Goal: Transaction & Acquisition: Book appointment/travel/reservation

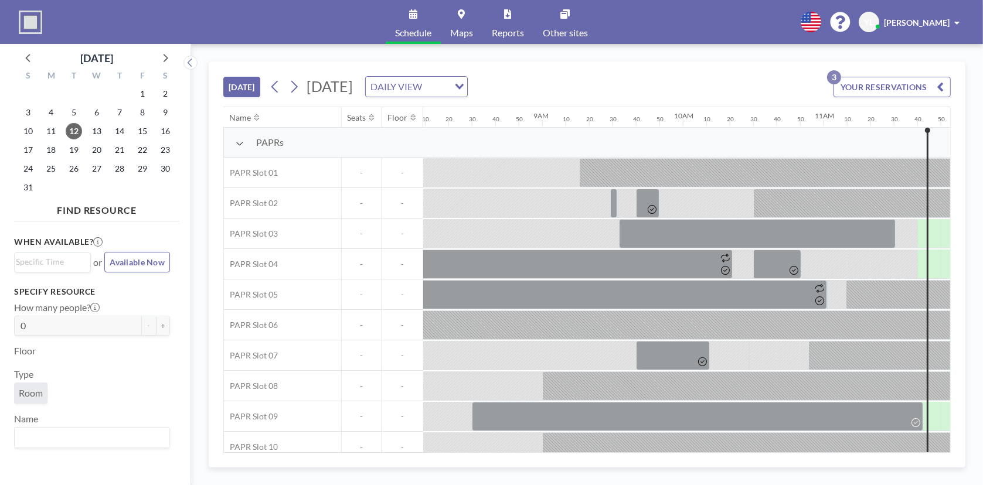
scroll to position [0, 1148]
click at [296, 84] on icon at bounding box center [294, 87] width 6 height 12
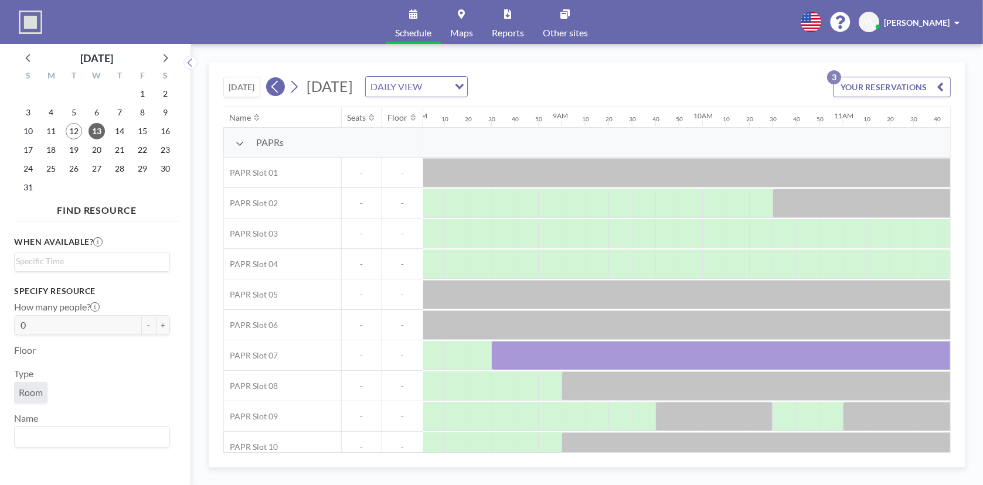
scroll to position [0, 1196]
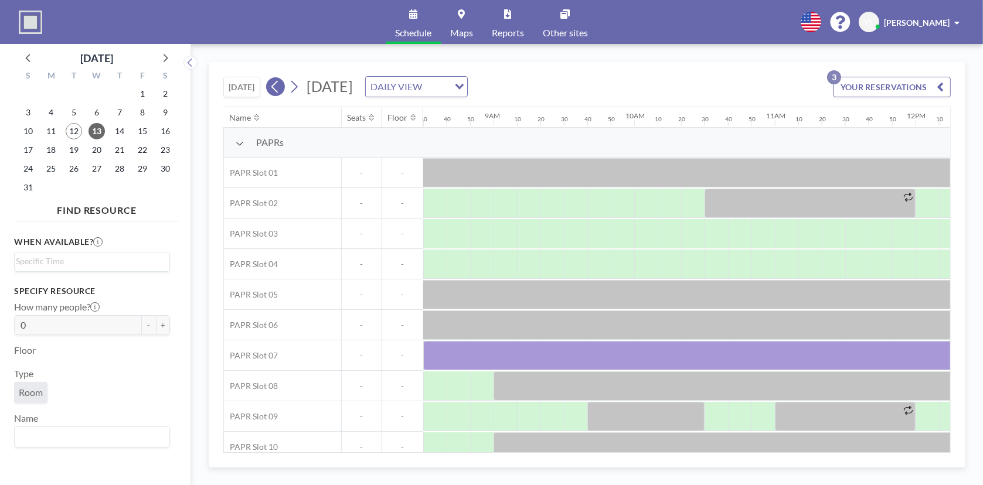
click at [278, 82] on icon at bounding box center [274, 87] width 6 height 12
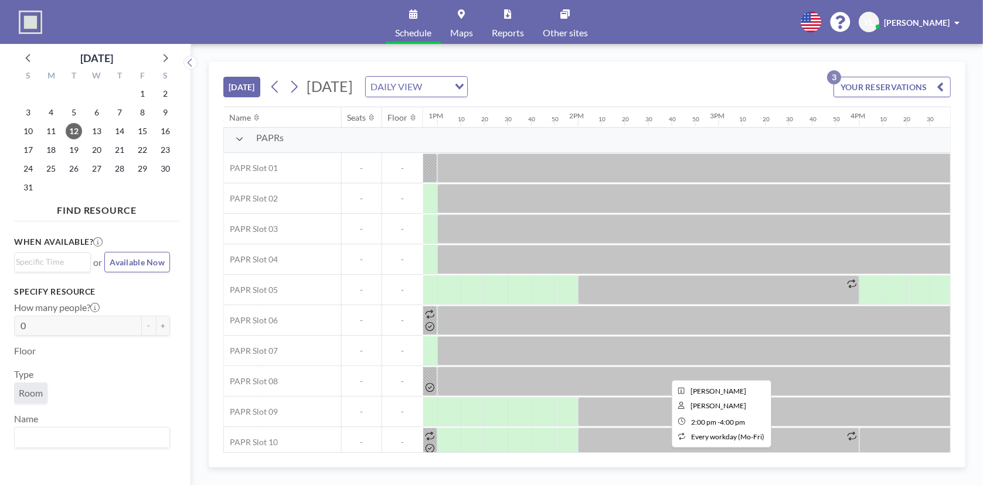
scroll to position [0, 1815]
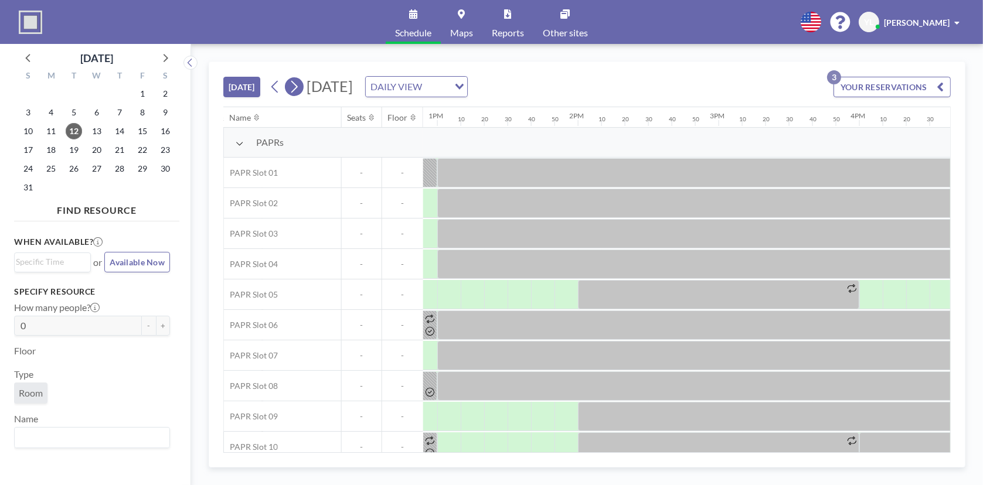
click at [303, 84] on button at bounding box center [294, 86] width 19 height 19
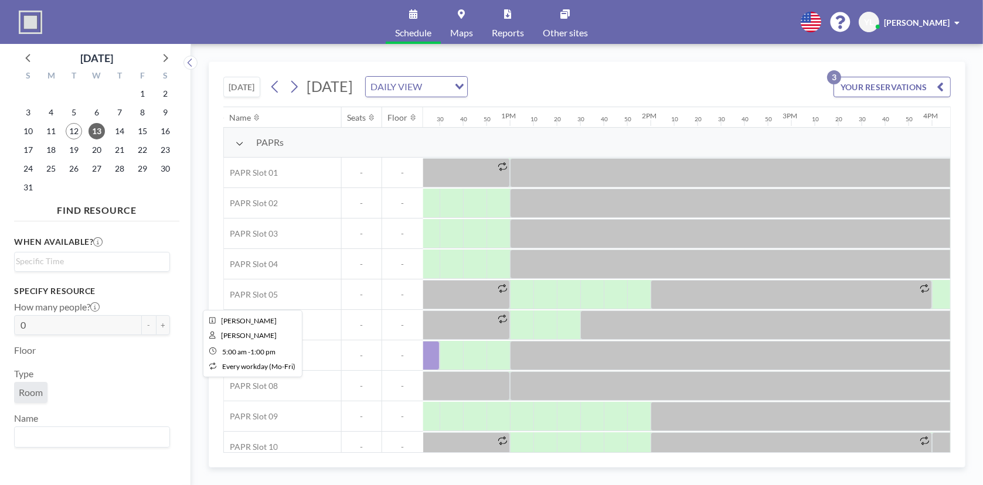
scroll to position [0, 1782]
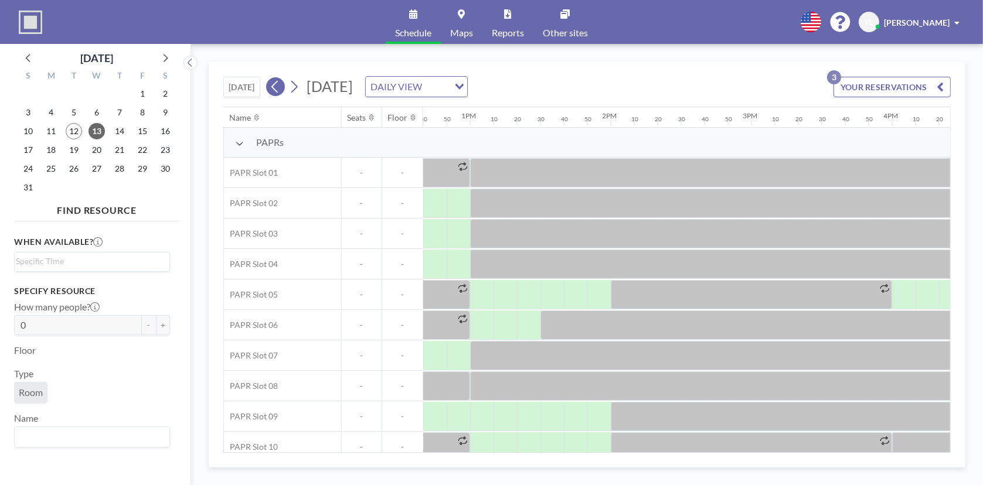
click at [276, 85] on icon at bounding box center [275, 87] width 11 height 18
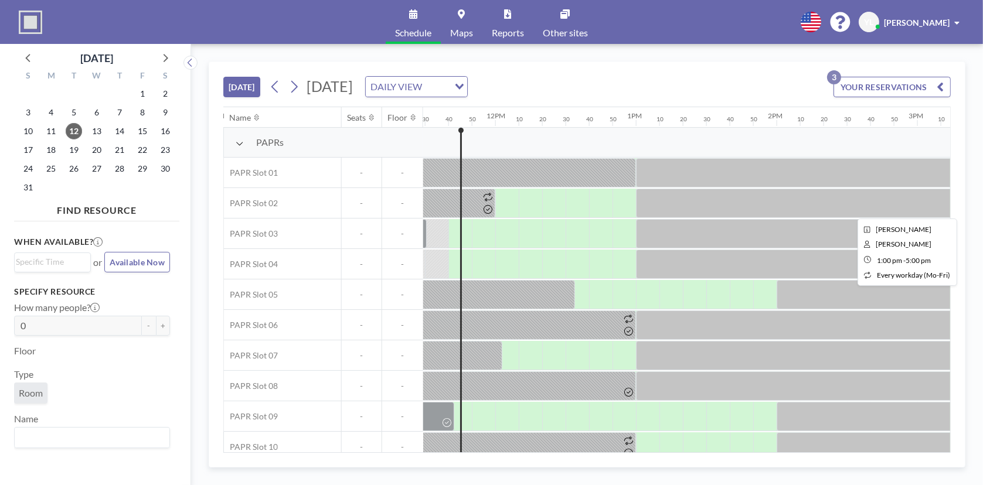
scroll to position [0, 1617]
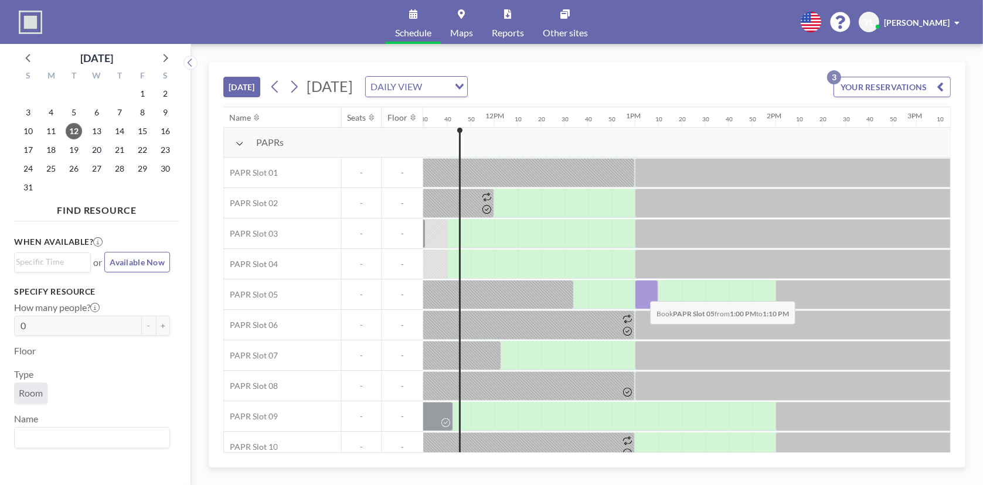
click at [641, 292] on div at bounding box center [646, 294] width 23 height 29
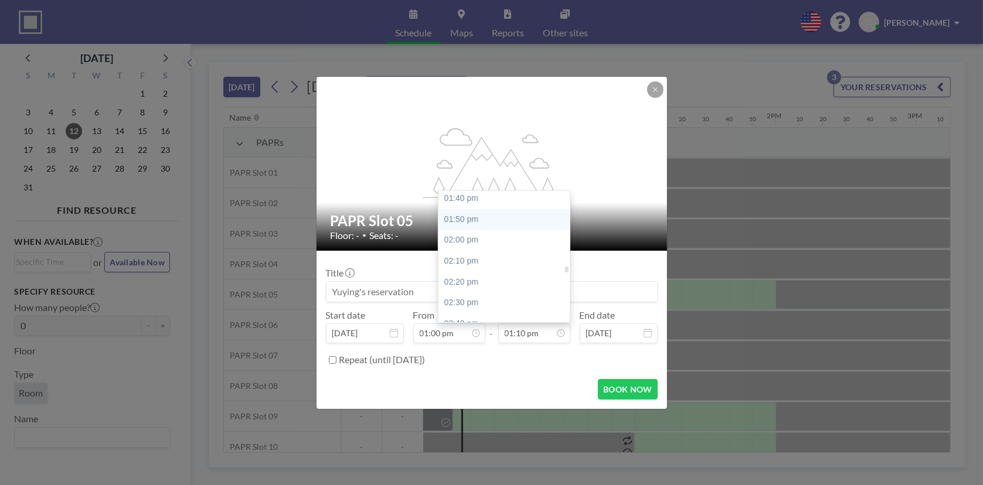
scroll to position [1705, 0]
click at [496, 244] on div "02:00 pm" at bounding box center [506, 248] width 137 height 21
type input "02:00 pm"
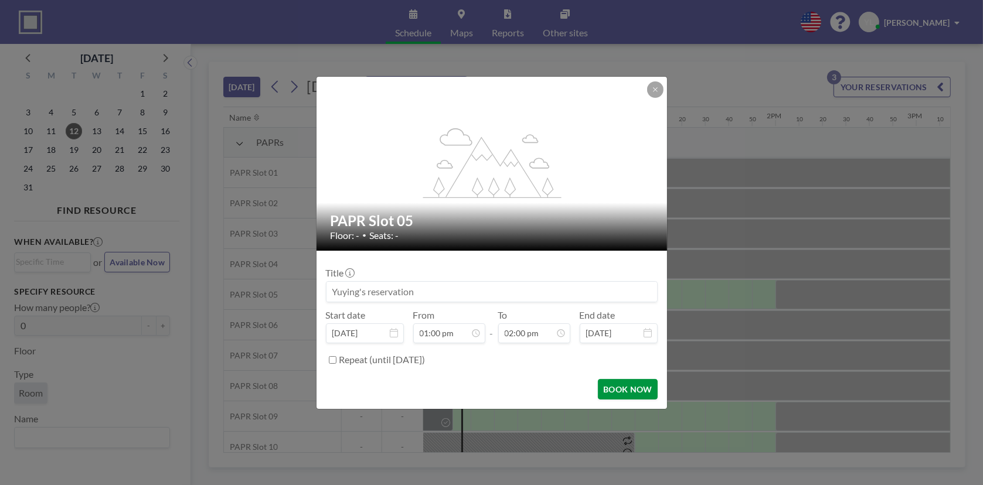
click at [646, 380] on button "BOOK NOW" at bounding box center [627, 389] width 59 height 21
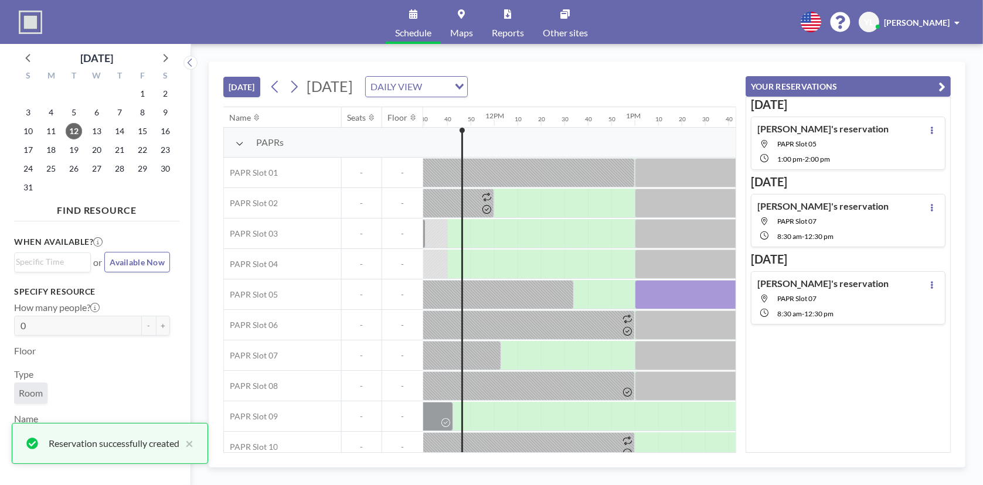
click at [939, 81] on icon "button" at bounding box center [942, 87] width 7 height 14
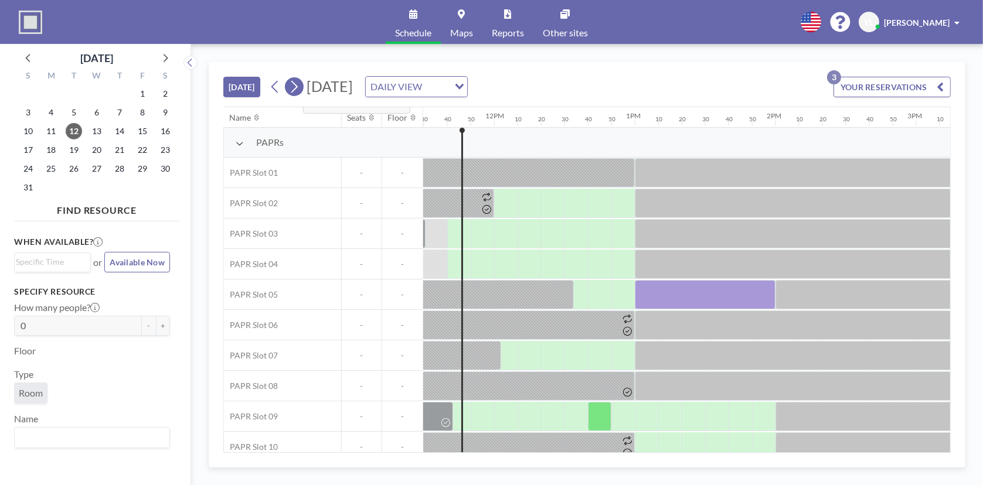
click at [294, 81] on icon at bounding box center [294, 87] width 6 height 12
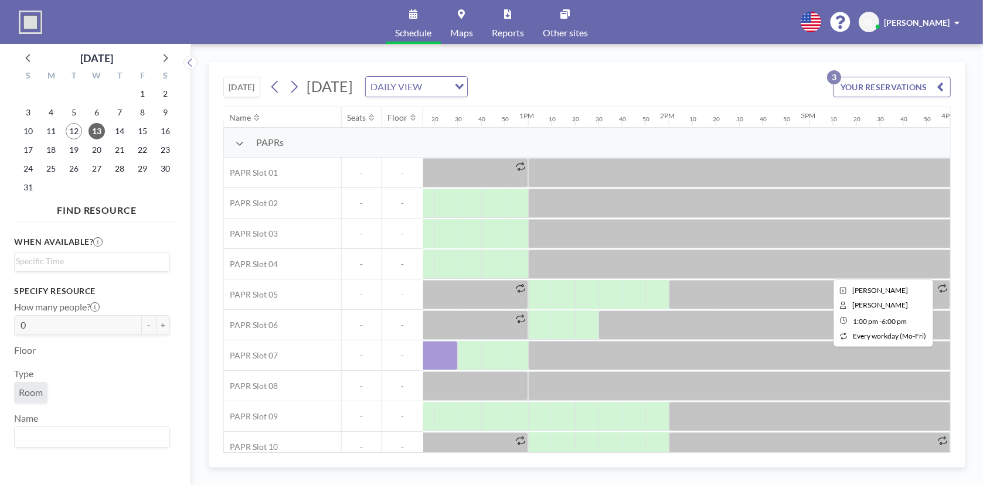
scroll to position [0, 1723]
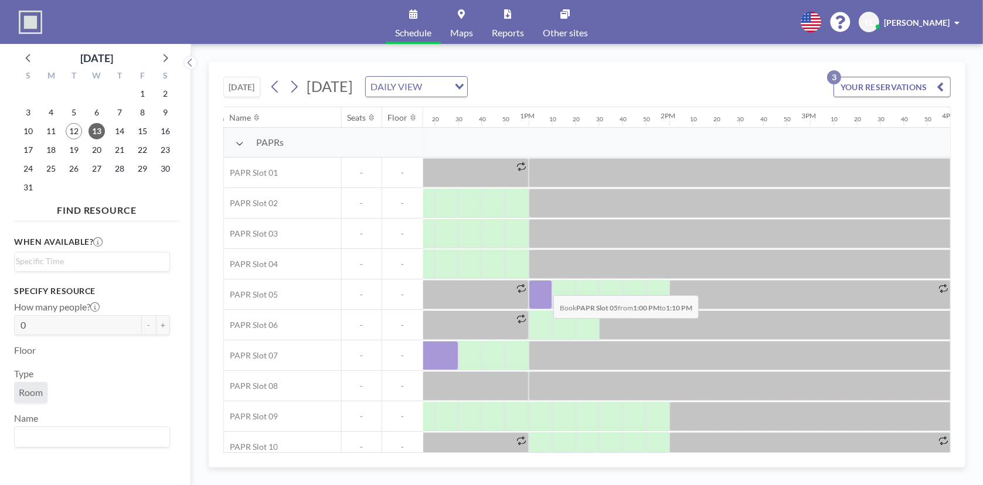
click at [544, 286] on div at bounding box center [540, 294] width 23 height 29
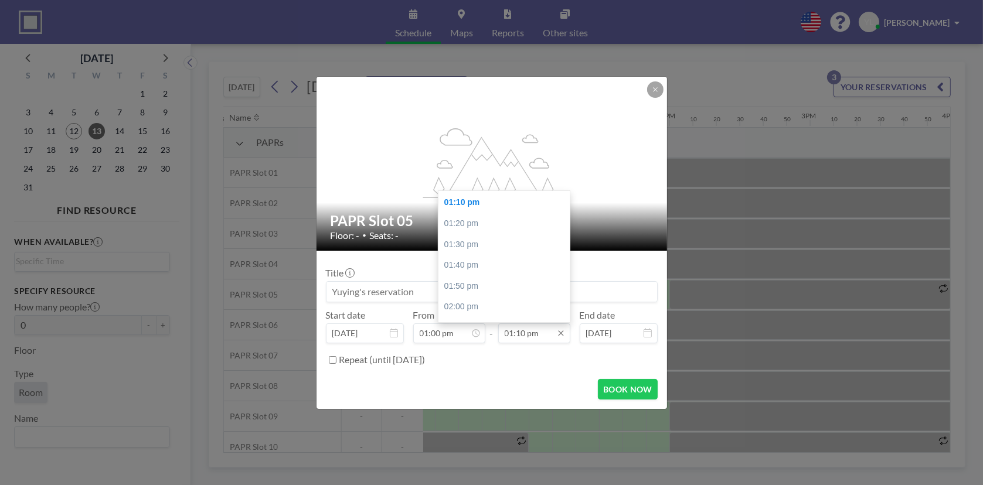
click at [546, 333] on input "01:10 pm" at bounding box center [534, 334] width 72 height 20
click at [494, 252] on div "02:00 pm" at bounding box center [506, 248] width 137 height 21
type input "02:00 pm"
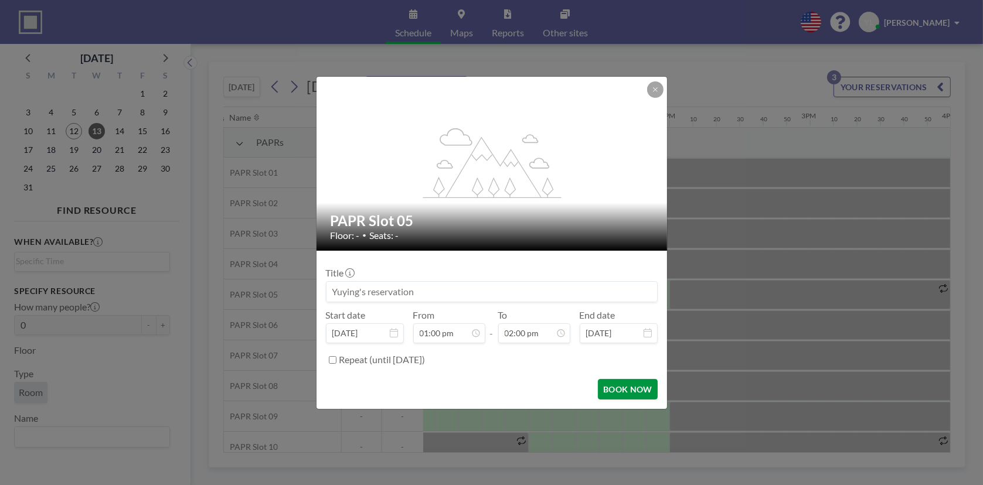
click at [641, 387] on button "BOOK NOW" at bounding box center [627, 389] width 59 height 21
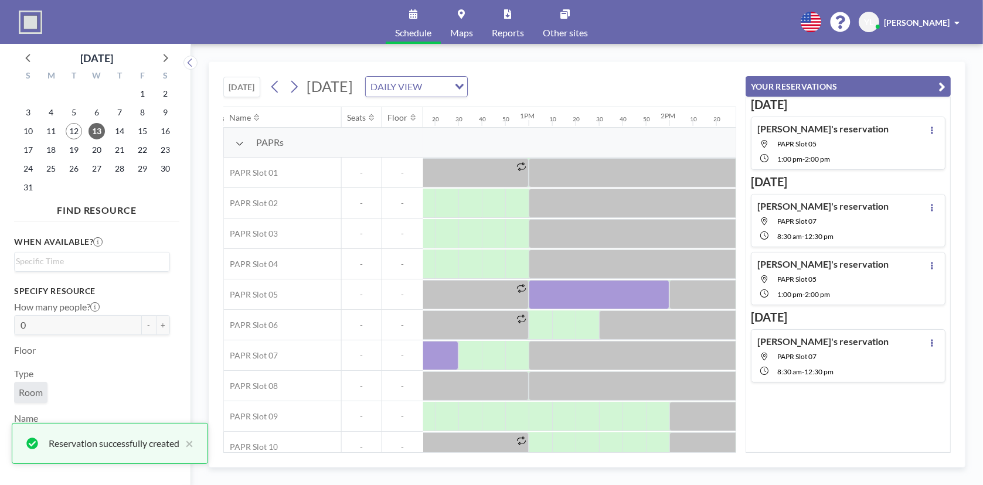
click at [949, 85] on button "YOUR RESERVATIONS" at bounding box center [848, 86] width 205 height 21
